Goal: Information Seeking & Learning: Learn about a topic

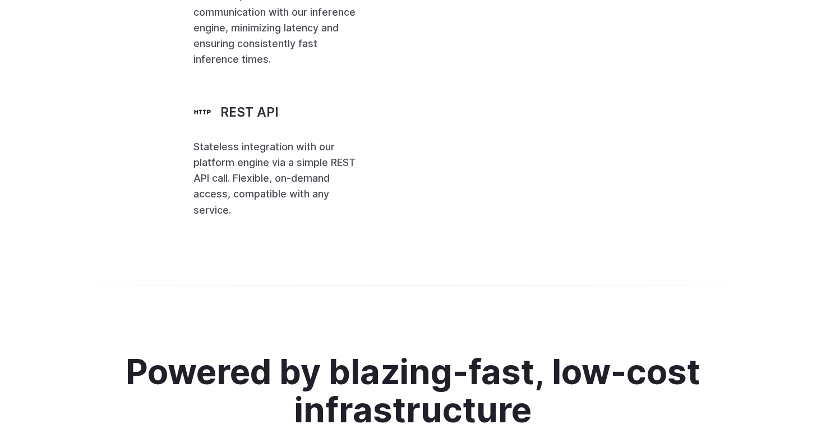
scroll to position [2747, 0]
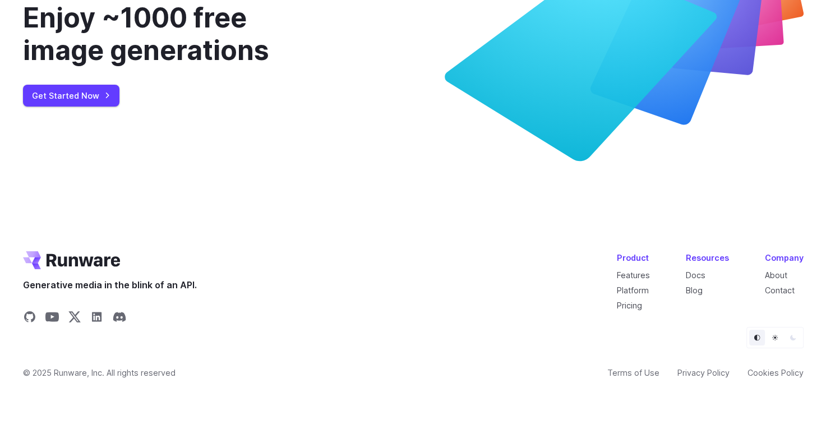
scroll to position [0, 0]
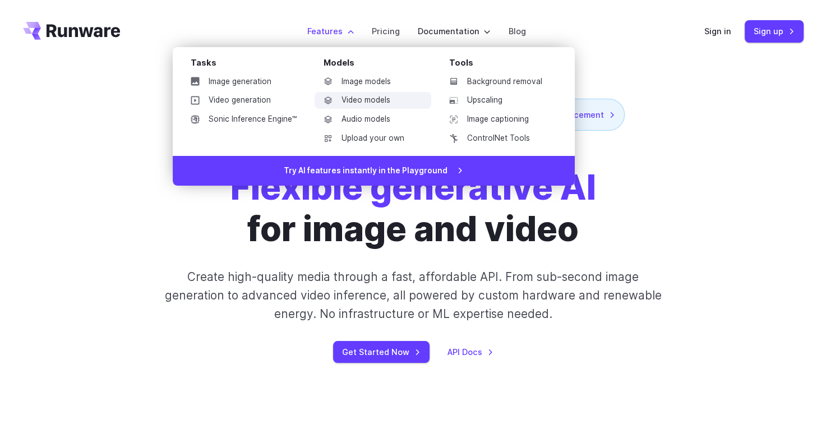
click at [362, 103] on link "Video models" at bounding box center [373, 100] width 117 height 17
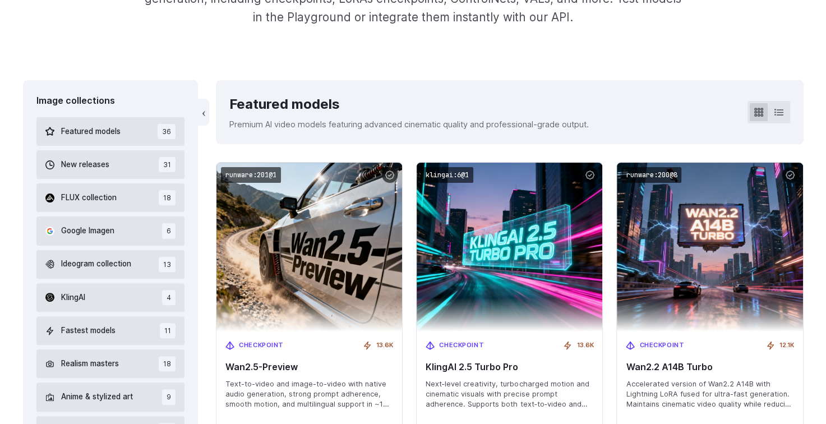
scroll to position [224, 0]
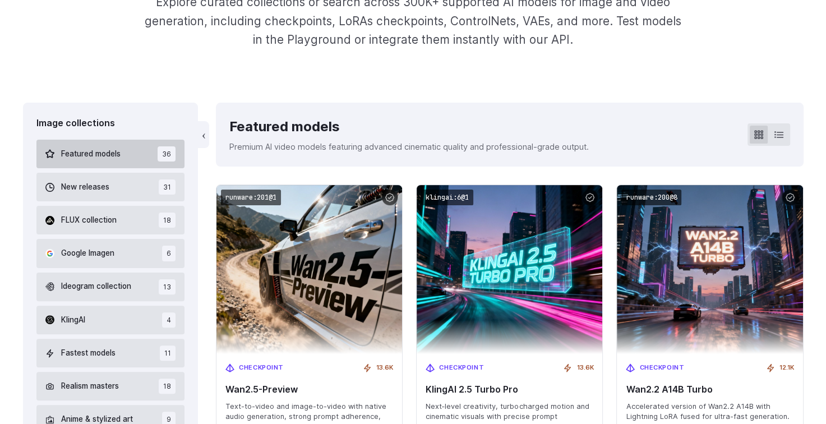
click at [100, 152] on span "Featured models" at bounding box center [90, 154] width 59 height 12
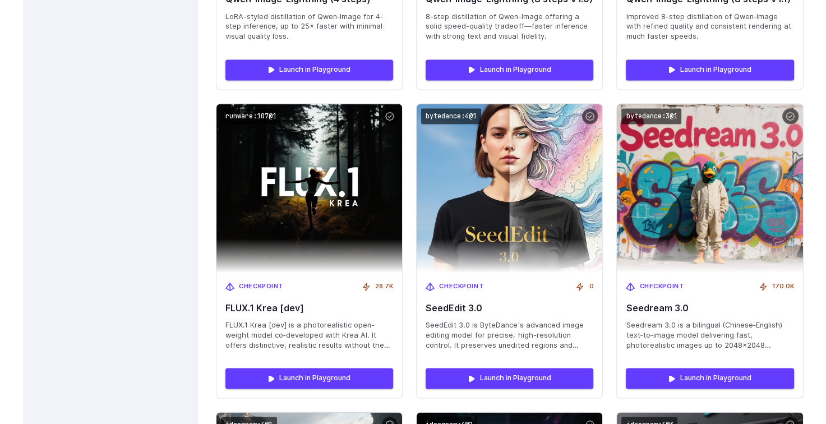
scroll to position [1578, 0]
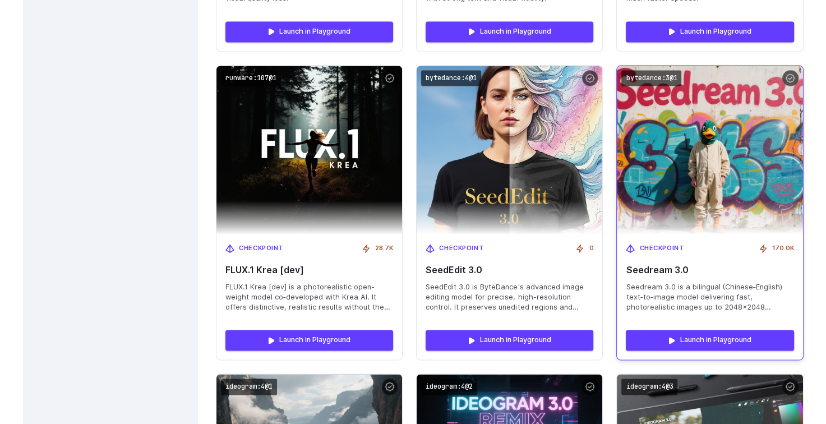
click at [741, 198] on img at bounding box center [710, 150] width 204 height 186
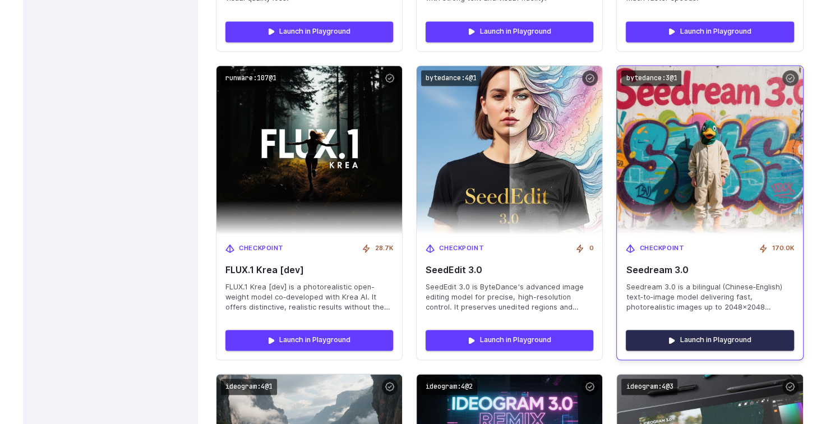
click at [713, 343] on link "Launch in Playground" at bounding box center [710, 340] width 168 height 20
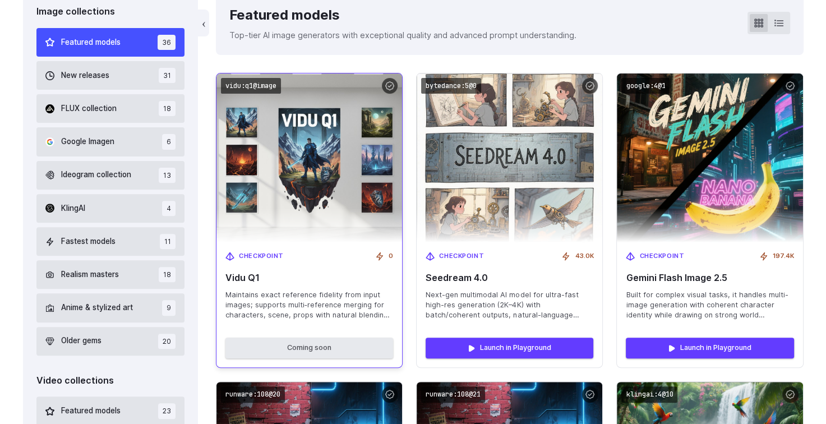
scroll to position [336, 0]
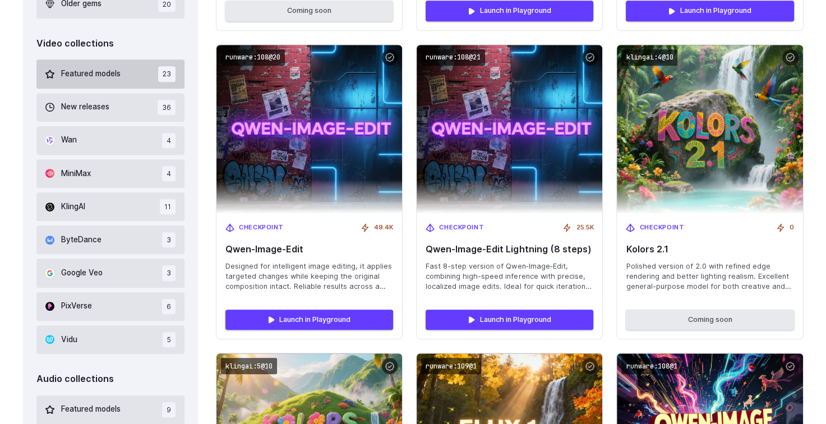
click at [92, 78] on span "Featured models" at bounding box center [90, 74] width 59 height 12
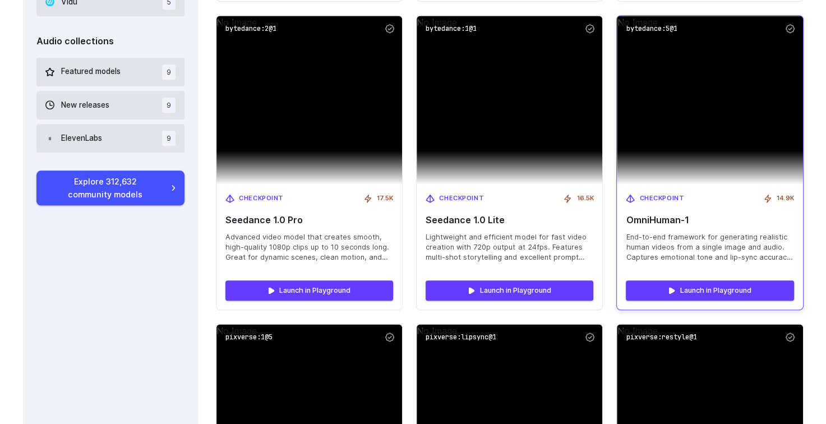
scroll to position [984, 0]
